Goal: Check status: Check status

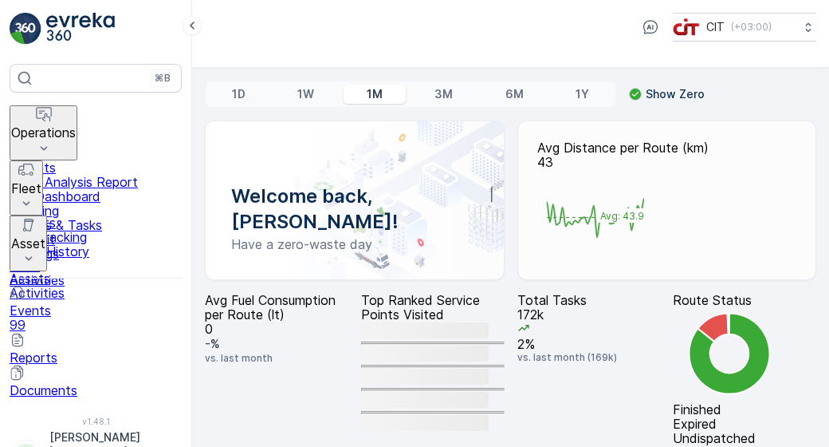
click at [76, 125] on p "Operations" at bounding box center [43, 132] width 65 height 14
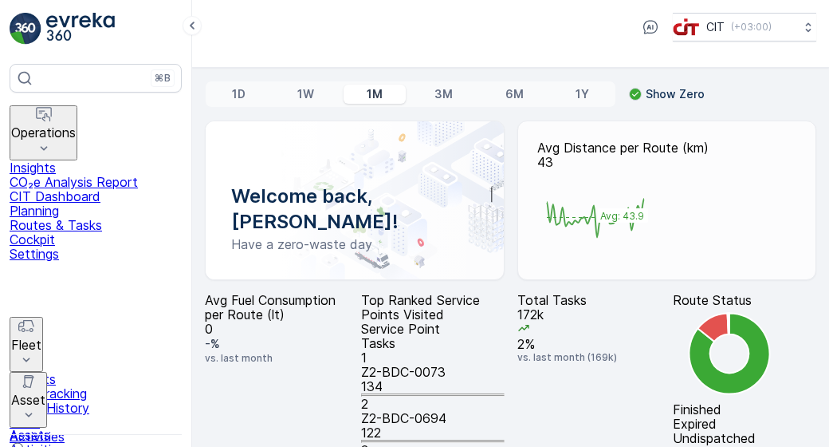
click at [94, 232] on p "Routes & Tasks" at bounding box center [96, 225] width 172 height 14
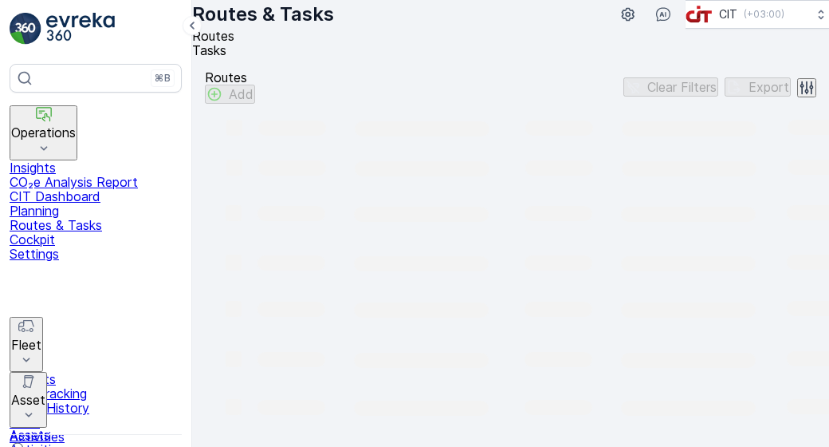
click at [94, 232] on p "Routes & Tasks" at bounding box center [96, 225] width 172 height 14
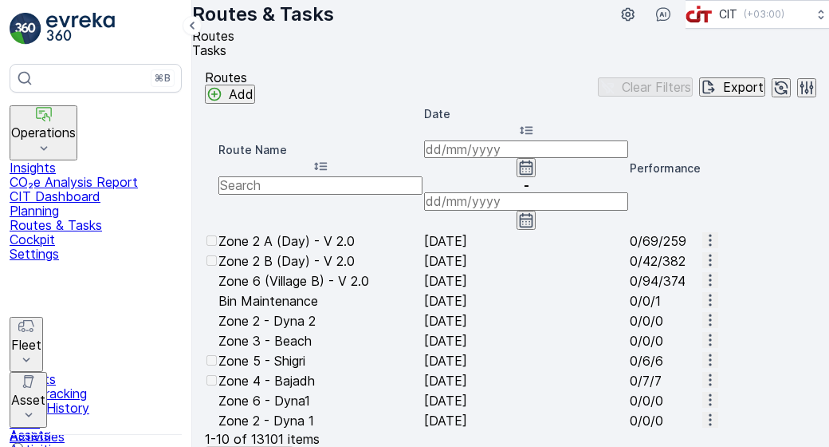
click at [488, 158] on input at bounding box center [526, 149] width 204 height 18
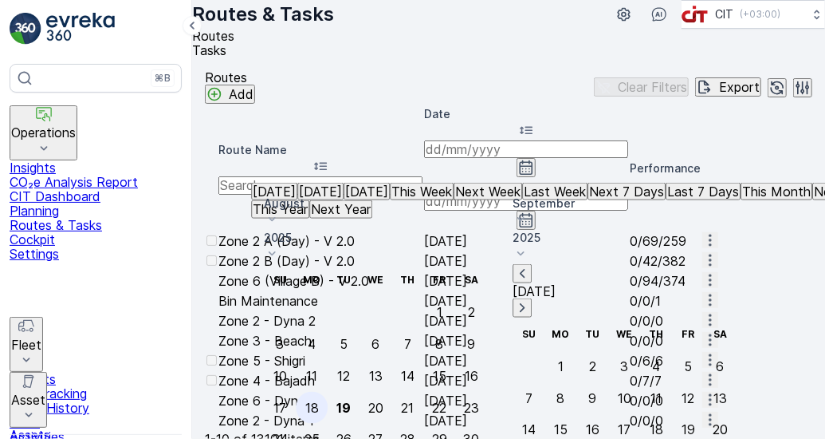
click at [319, 400] on div "18" at bounding box center [312, 407] width 14 height 14
type input "[DATE]"
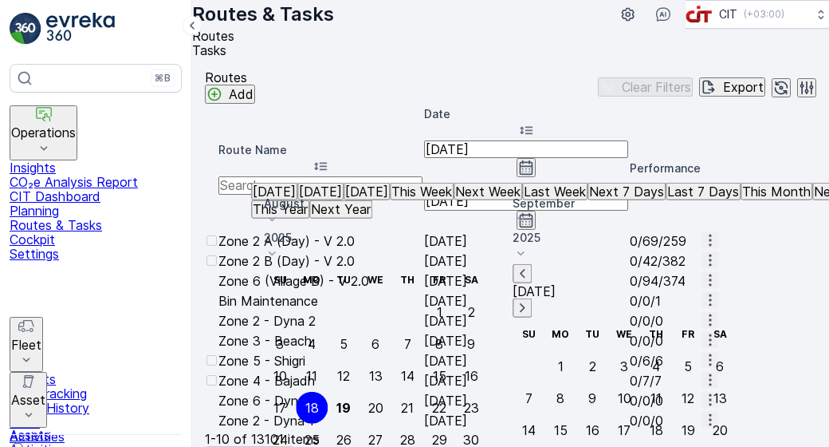
click at [350, 176] on input "text" at bounding box center [320, 185] width 204 height 18
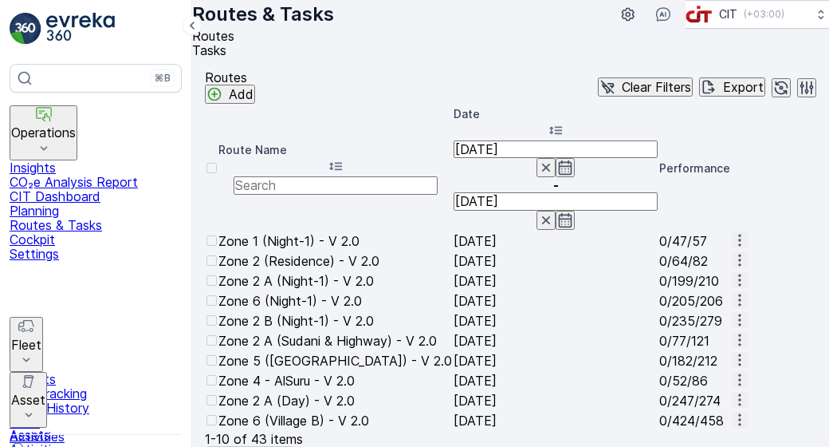
click at [337, 176] on input "text" at bounding box center [336, 185] width 204 height 18
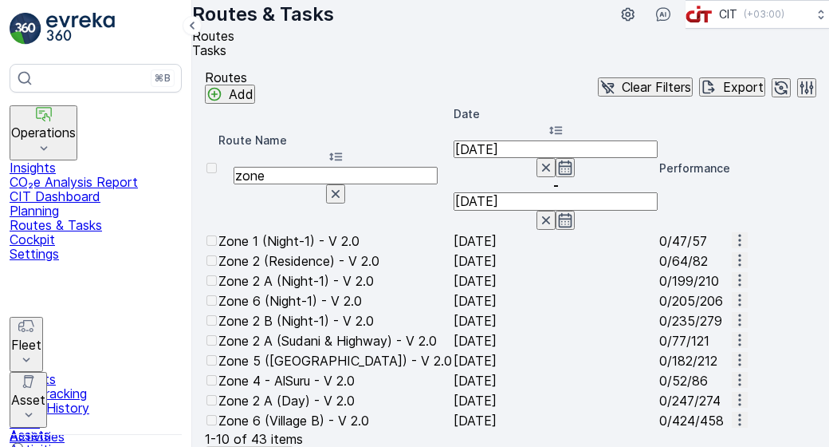
type input "zone 3"
